Goal: Task Accomplishment & Management: Use online tool/utility

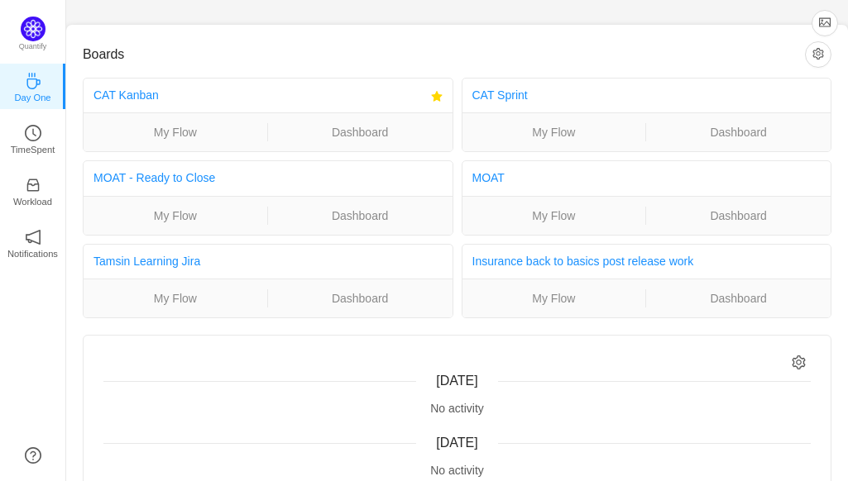
click at [125, 84] on div "CAT Kanban" at bounding box center [258, 95] width 331 height 31
click at [125, 90] on link "CAT Kanban" at bounding box center [125, 94] width 65 height 13
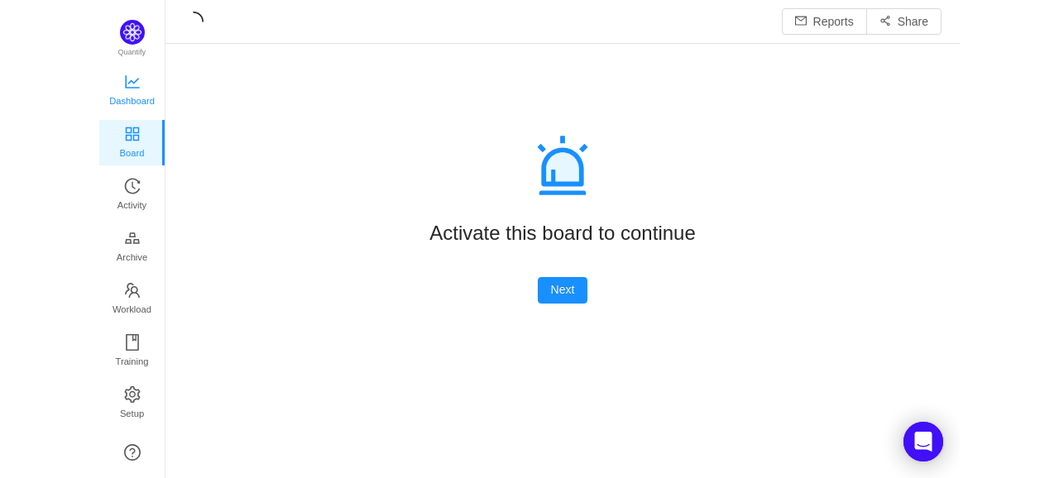
scroll to position [22, 21]
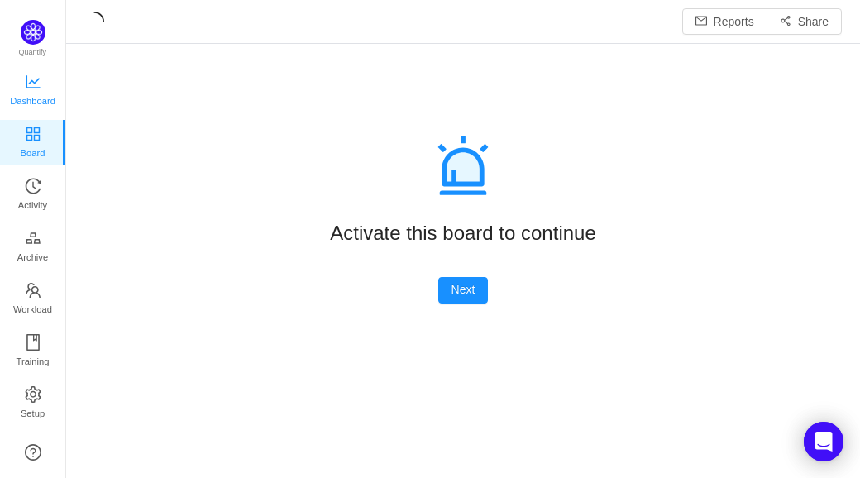
click at [28, 88] on span "Dashboard" at bounding box center [32, 100] width 45 height 33
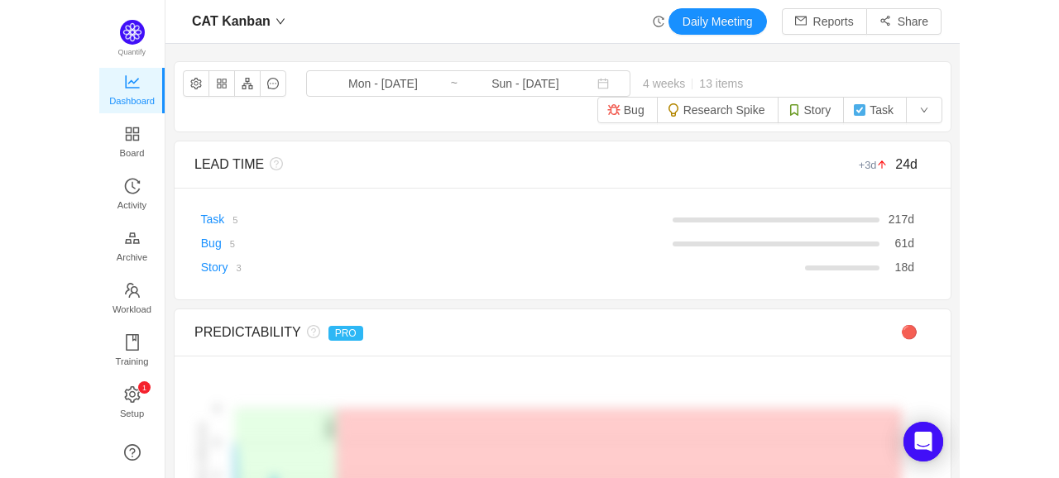
scroll to position [452, 954]
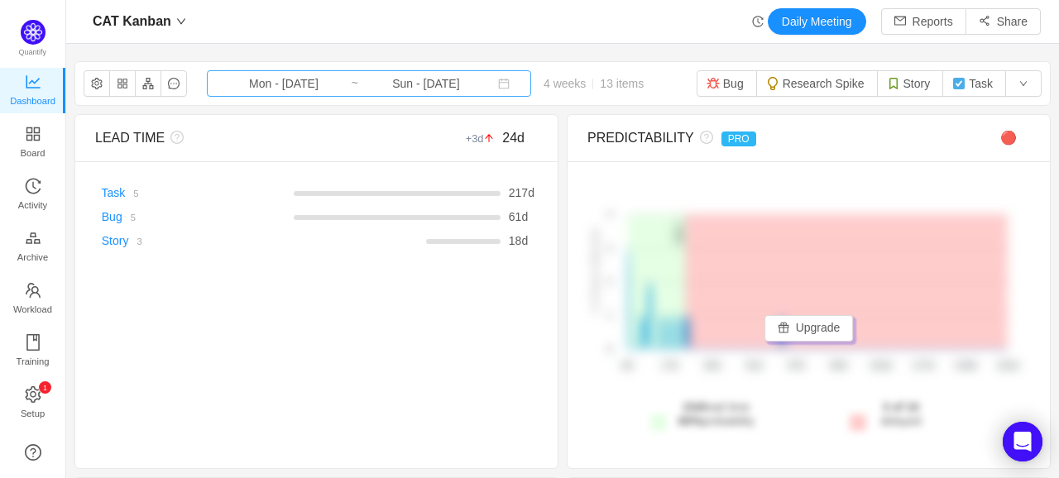
click at [325, 77] on input "Mon - [DATE]" at bounding box center [284, 83] width 134 height 18
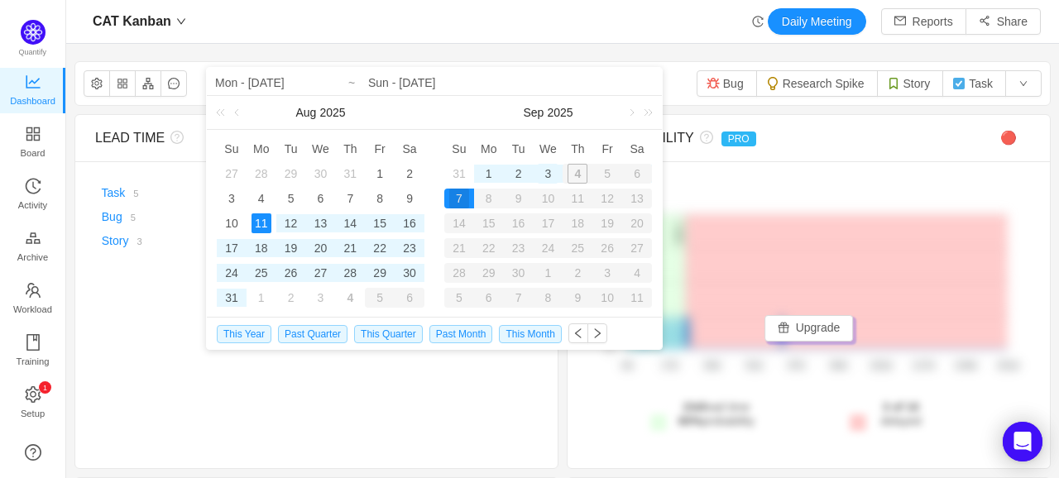
click at [547, 176] on div "3" at bounding box center [548, 174] width 20 height 20
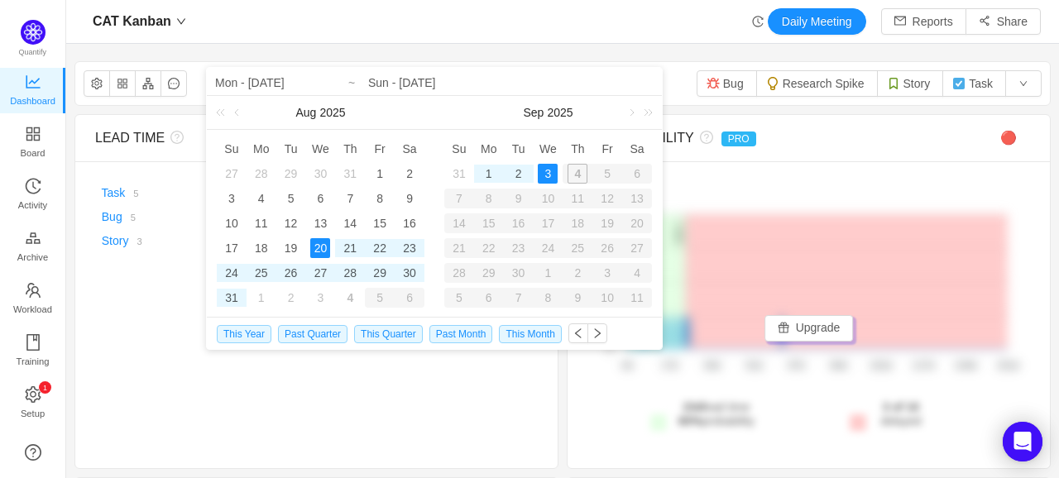
click at [318, 246] on div "20" at bounding box center [320, 248] width 20 height 20
type input "Wed - [DATE]"
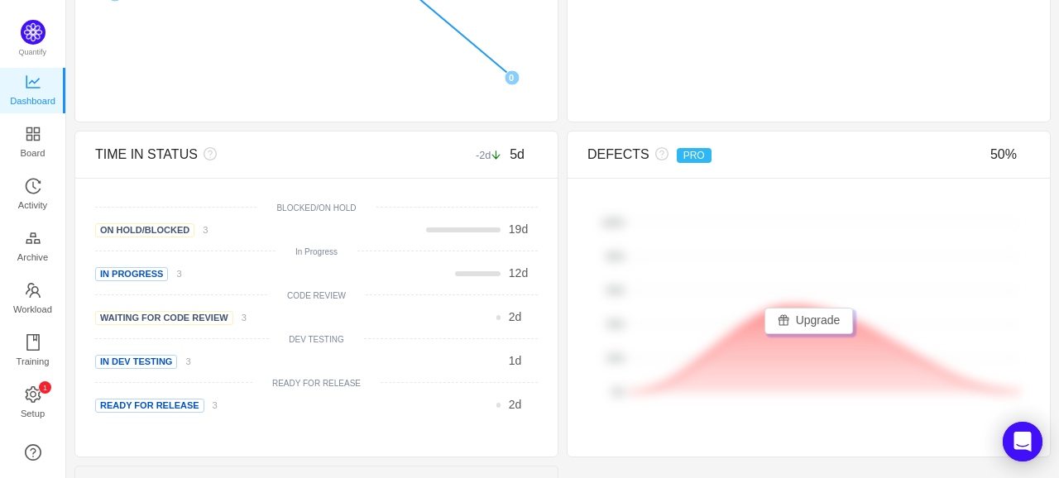
scroll to position [655, 0]
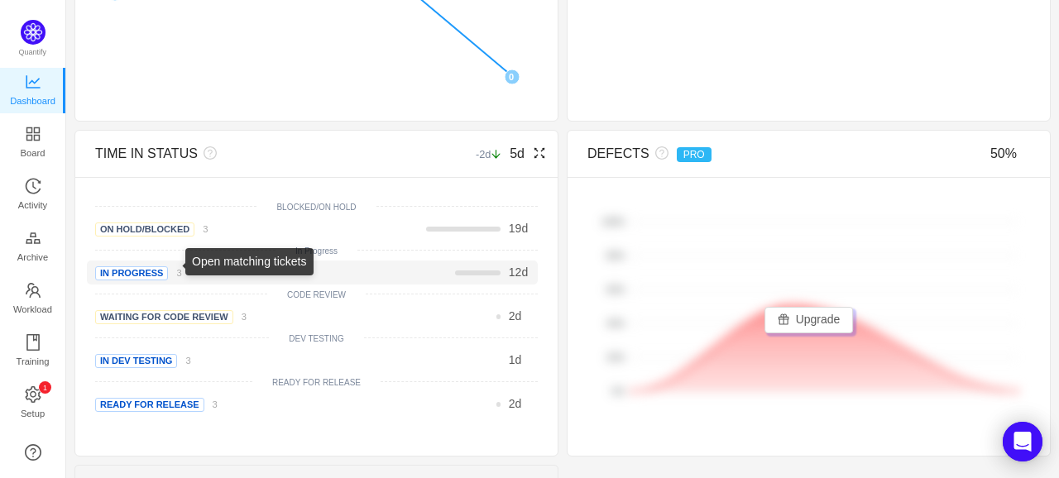
click at [176, 270] on small "3" at bounding box center [178, 273] width 5 height 10
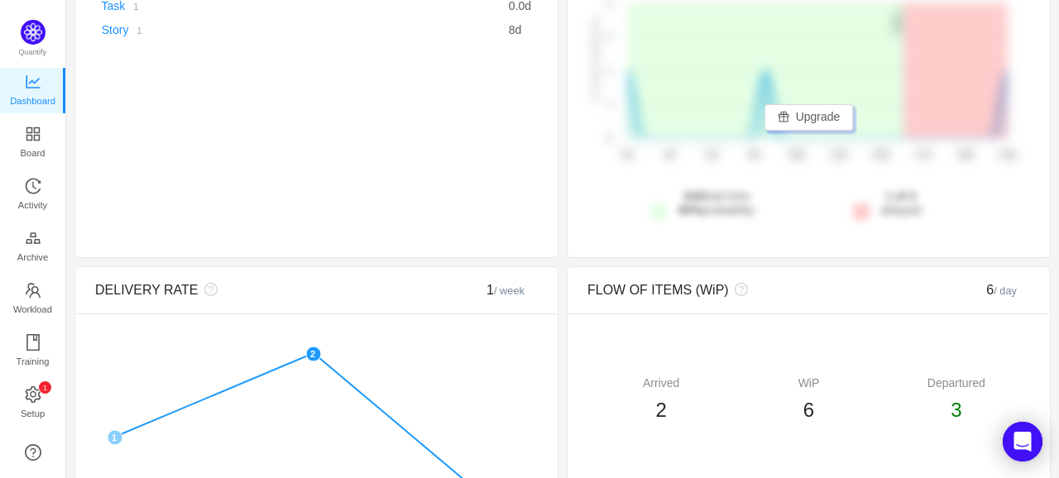
scroll to position [0, 0]
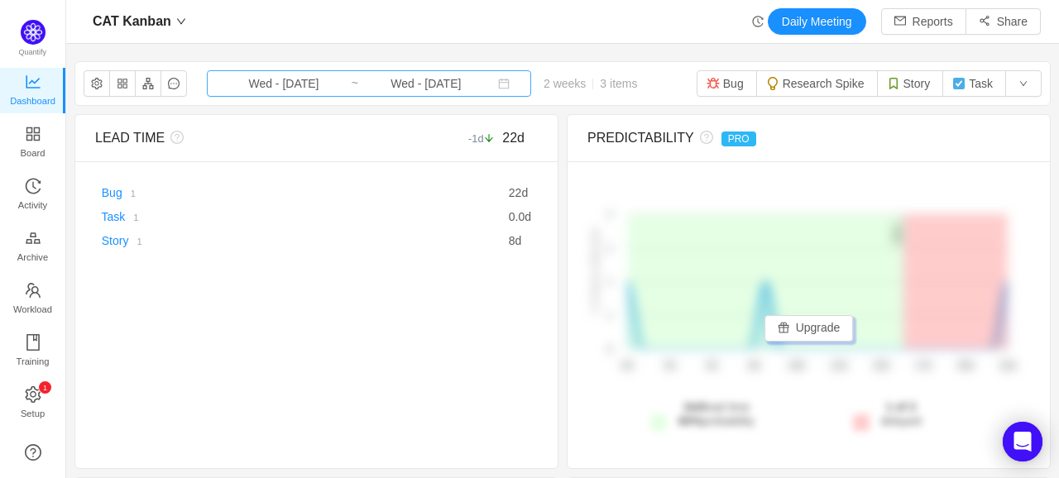
click at [318, 85] on input "Wed - [DATE]" at bounding box center [284, 83] width 134 height 18
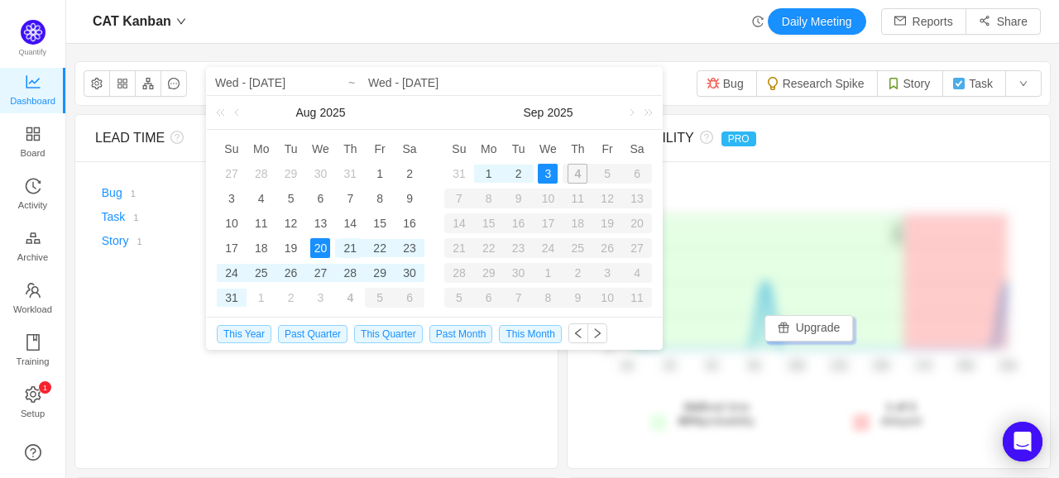
click at [350, 246] on div "21" at bounding box center [350, 248] width 20 height 20
click at [552, 176] on div "3" at bounding box center [548, 174] width 20 height 20
type input "Thu - [DATE]"
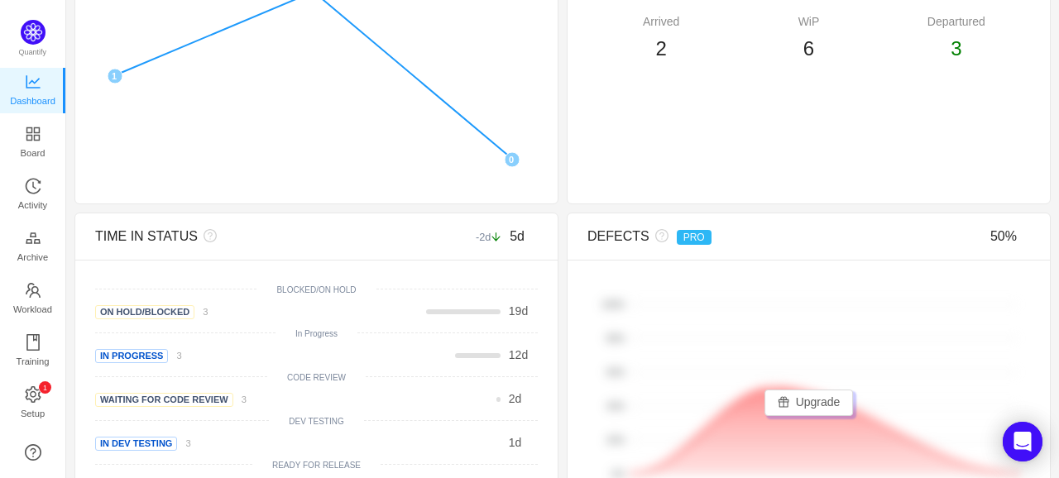
scroll to position [663, 0]
